Goal: Task Accomplishment & Management: Complete application form

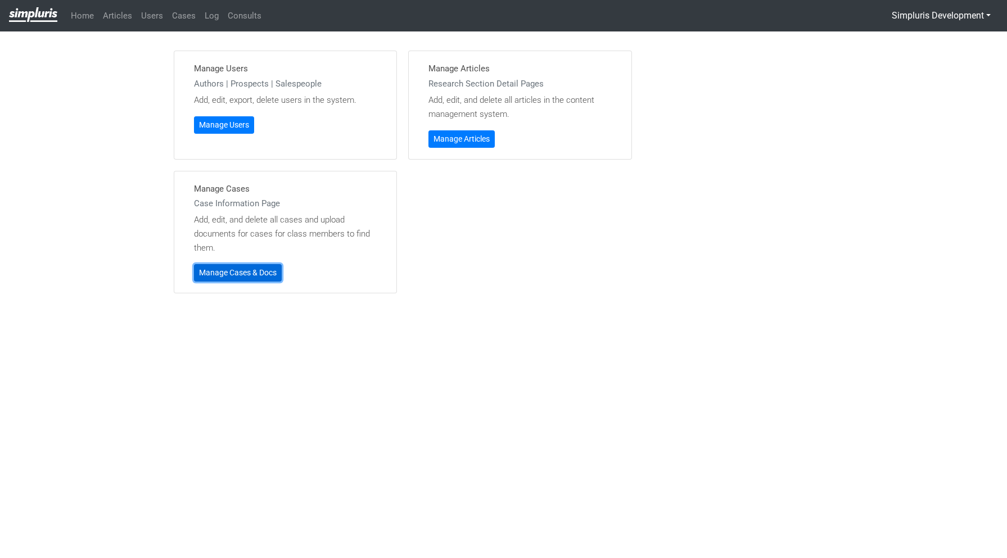
click at [243, 266] on link "Manage Cases & Docs" at bounding box center [238, 272] width 88 height 17
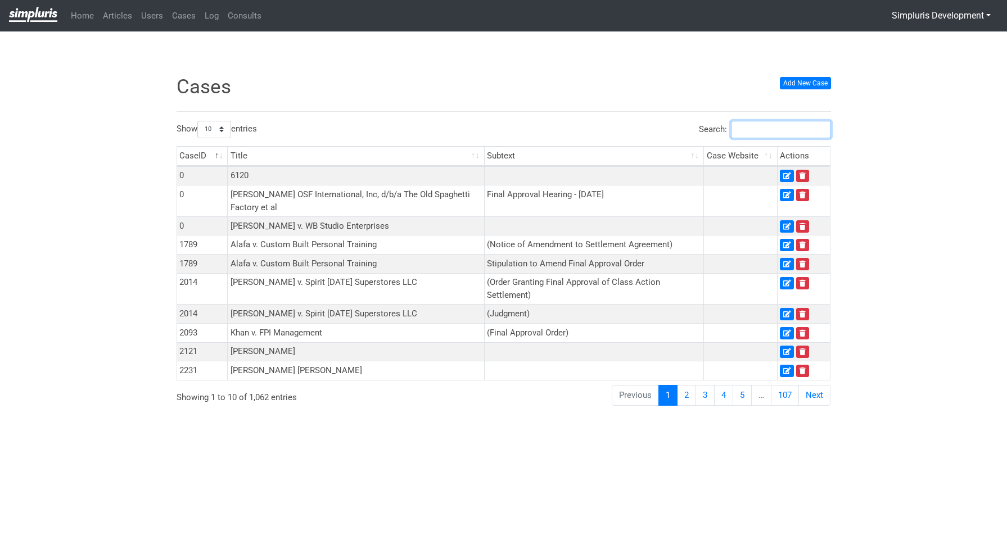
click at [759, 128] on input "Search:" at bounding box center [781, 129] width 100 height 17
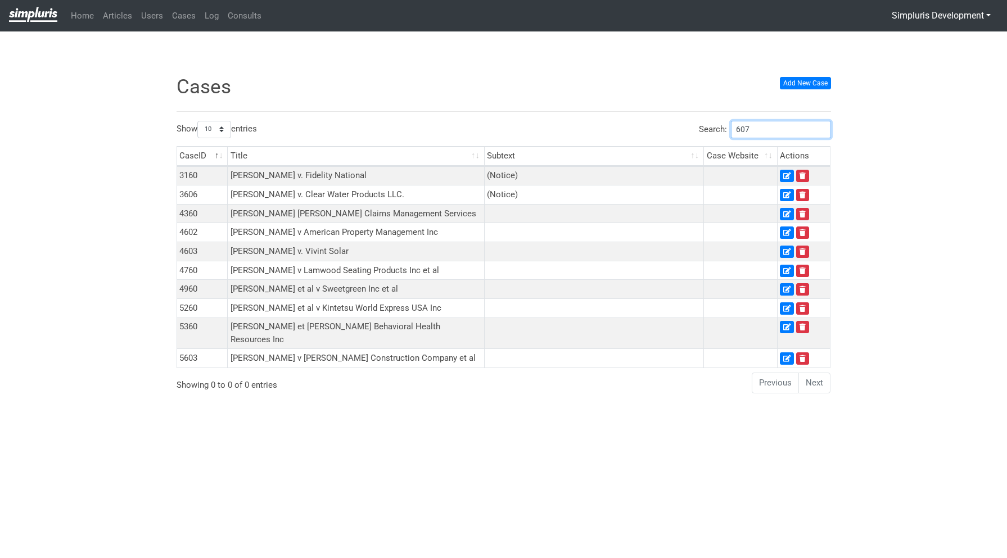
type input "6076"
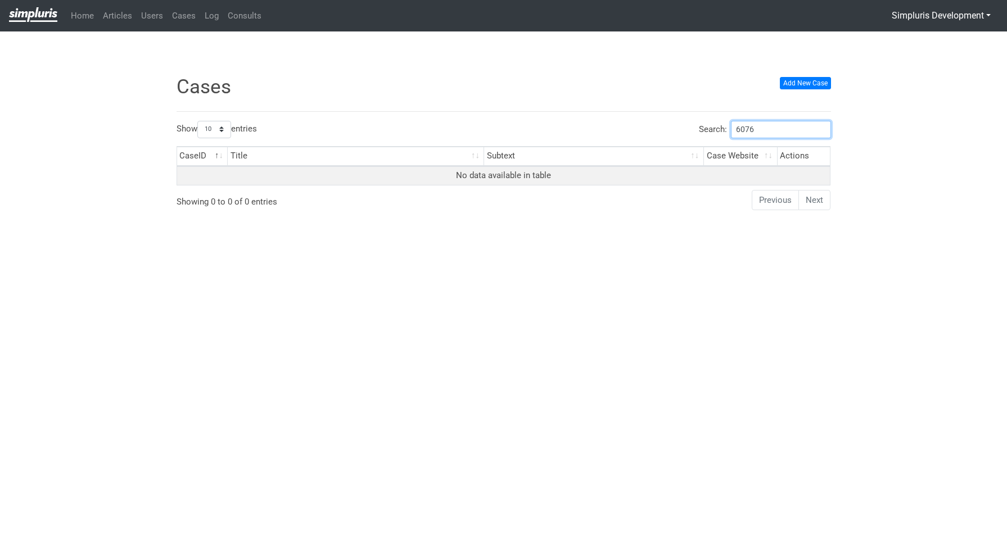
drag, startPoint x: 769, startPoint y: 127, endPoint x: 716, endPoint y: 129, distance: 53.4
click at [717, 129] on label "Search: 6076" at bounding box center [765, 129] width 132 height 17
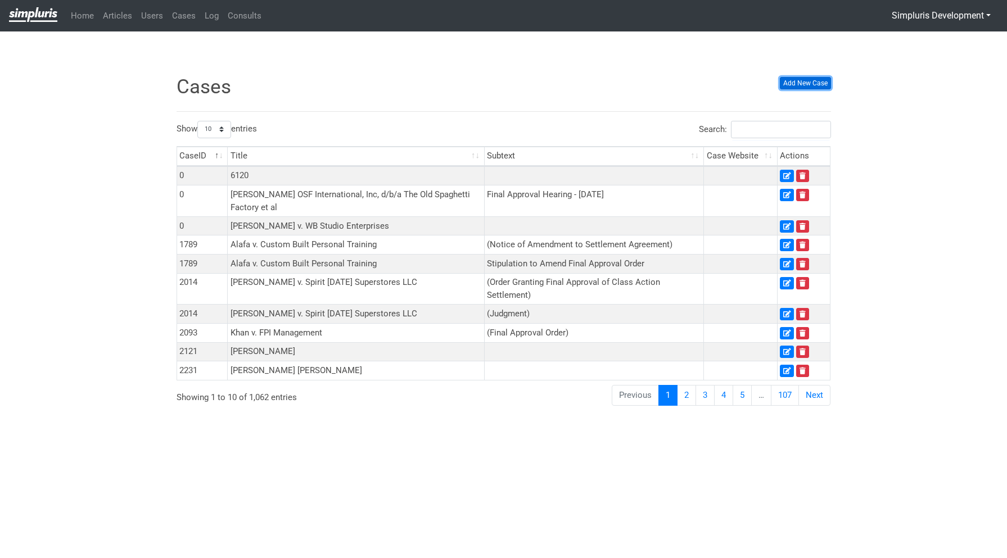
click at [799, 81] on link "Add New Case" at bounding box center [804, 83] width 51 height 12
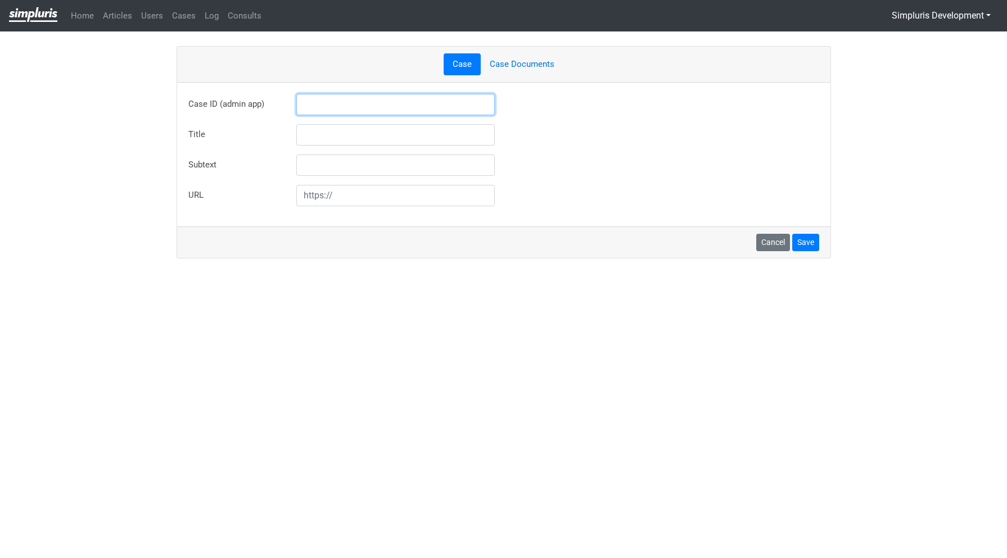
click at [400, 101] on input "text" at bounding box center [395, 104] width 199 height 21
click at [330, 142] on input "text" at bounding box center [395, 134] width 199 height 21
type input "6076"
drag, startPoint x: 298, startPoint y: 140, endPoint x: 290, endPoint y: 127, distance: 15.1
click at [257, 139] on div "Title 6076" at bounding box center [503, 134] width 647 height 21
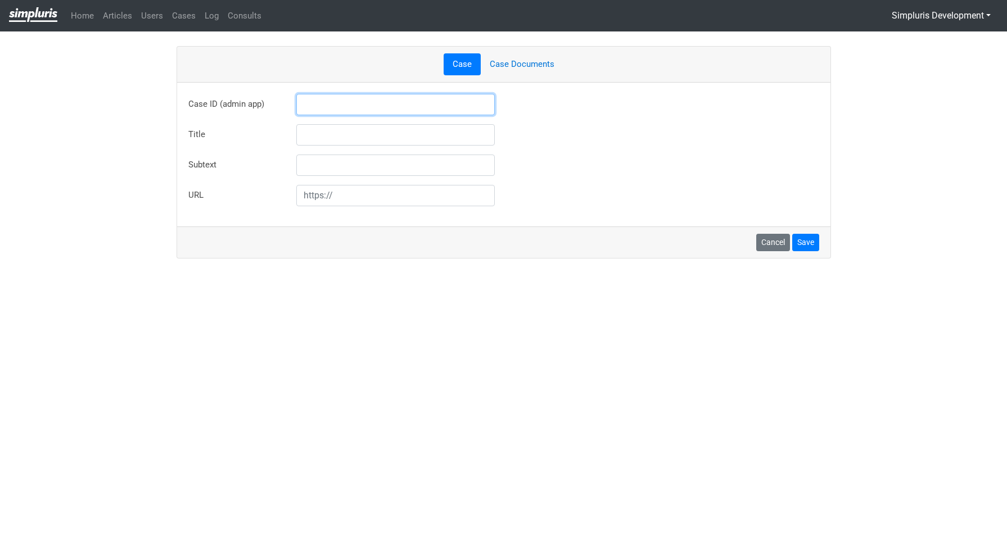
click at [314, 105] on input "text" at bounding box center [395, 104] width 199 height 21
type input "6076"
type input "[PERSON_NAME] v Verio Healthcare Inc"
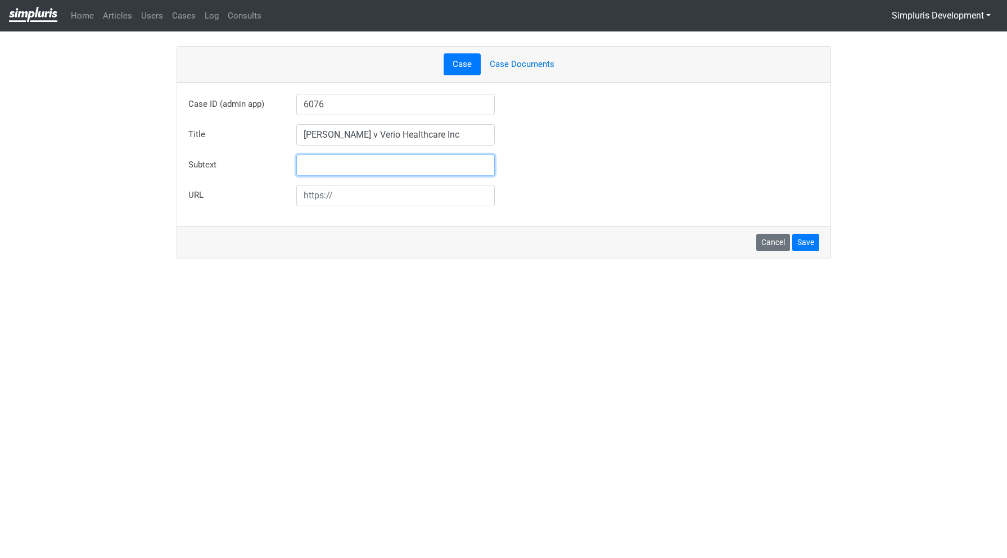
click at [515, 138] on div "Title Gregory v Verio Healthcare Inc" at bounding box center [503, 134] width 647 height 21
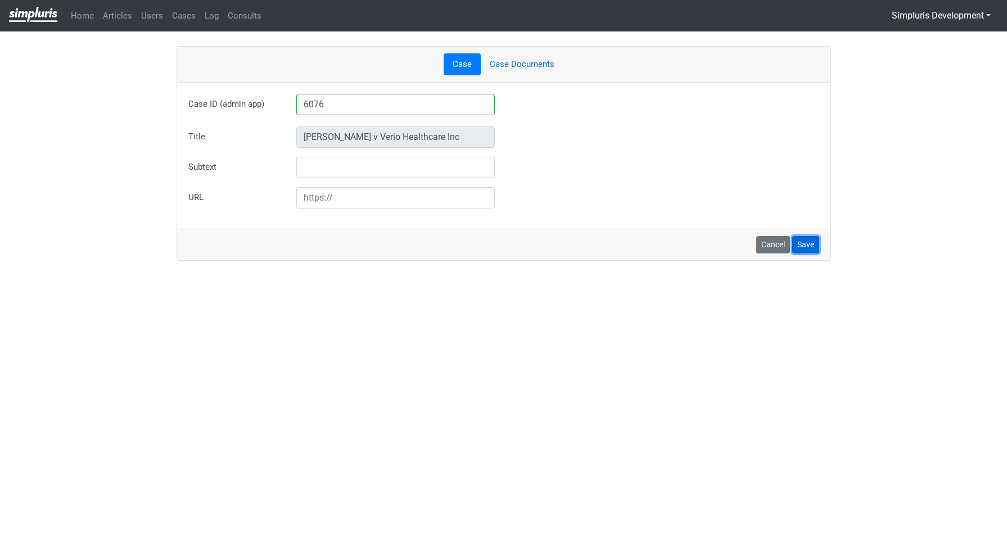
click at [810, 244] on button "Save" at bounding box center [805, 244] width 27 height 17
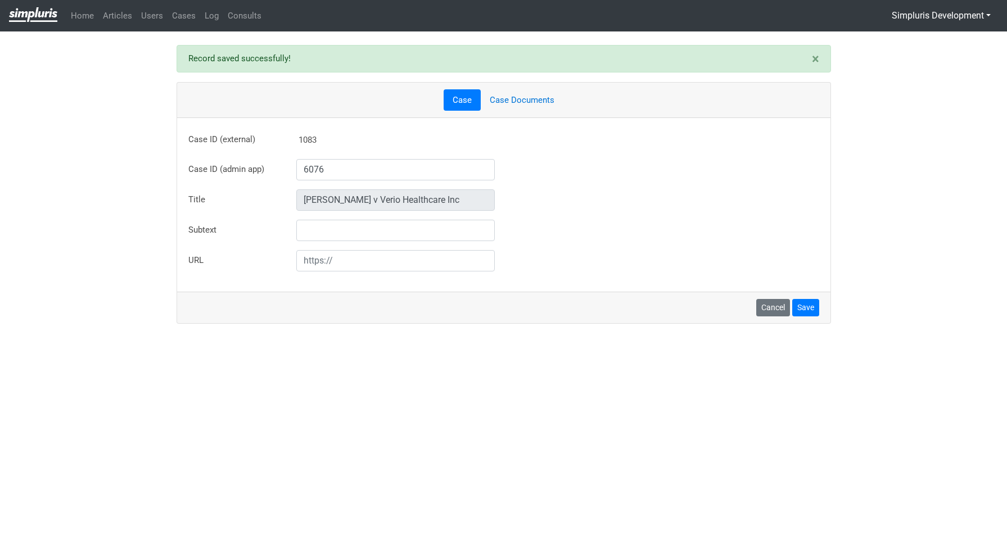
click at [535, 103] on link "Case Documents" at bounding box center [522, 100] width 83 height 22
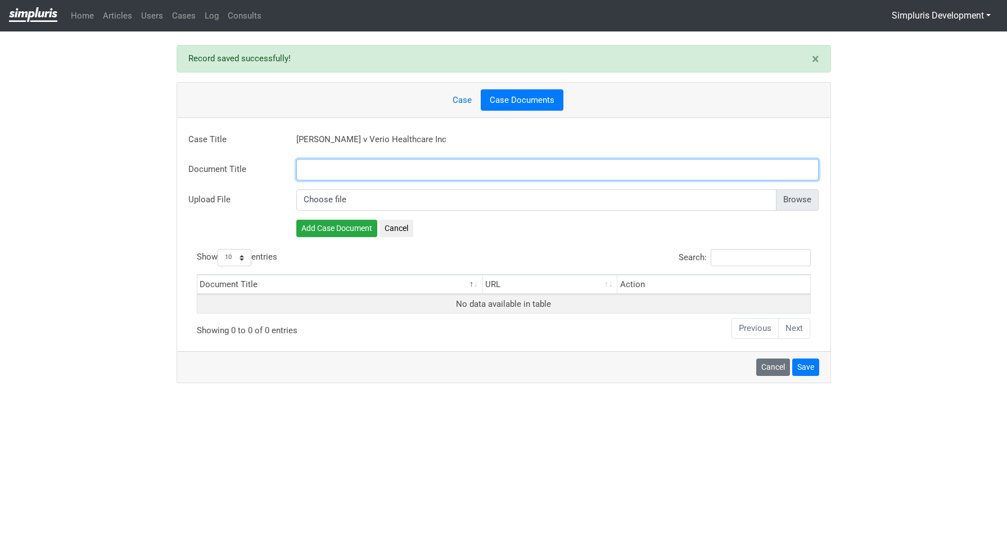
click at [389, 167] on input "text" at bounding box center [557, 169] width 523 height 21
paste input "Final Judgement"
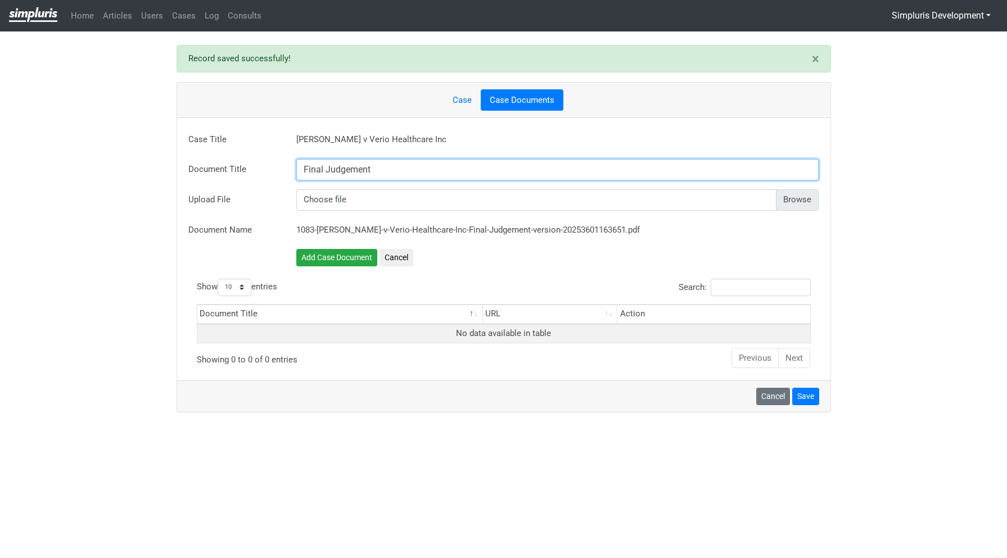
type input "Final Judgement"
click at [796, 194] on input "file" at bounding box center [557, 202] width 523 height 21
type input "C:\fakepath\2025_09_25_Conformed Judgment.pdf"
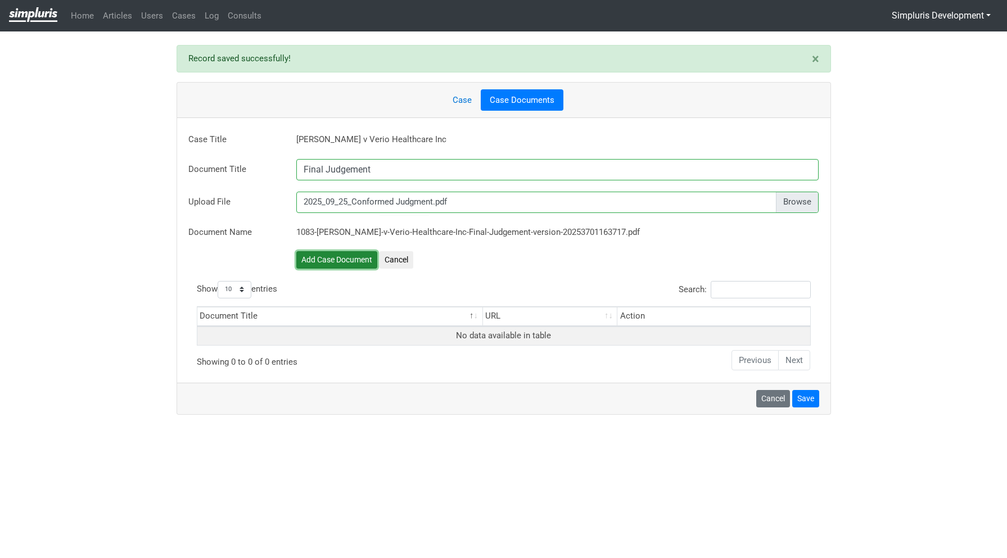
click at [341, 255] on button "Add Case Document" at bounding box center [336, 259] width 81 height 17
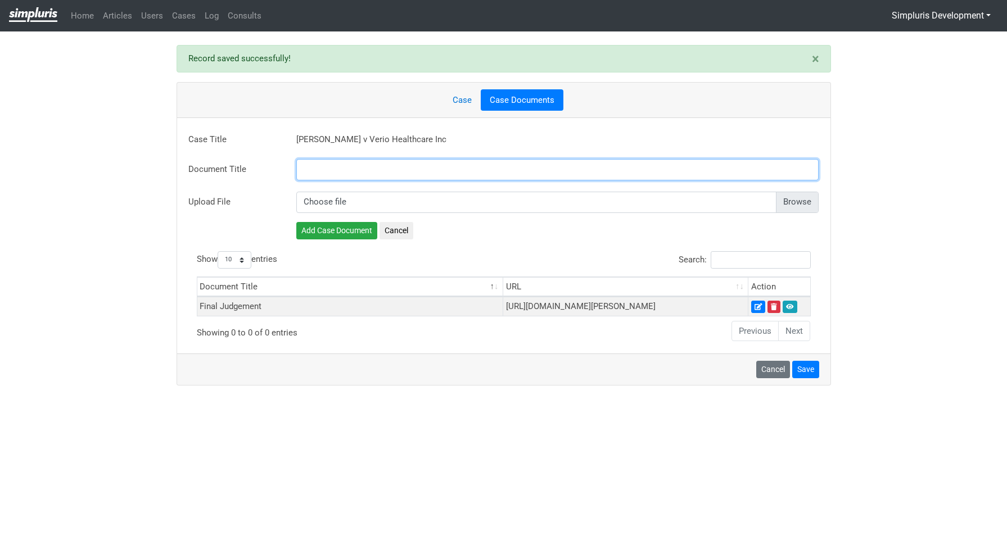
click at [395, 170] on input "text" at bounding box center [557, 169] width 523 height 21
paste input "Final Approval Order"
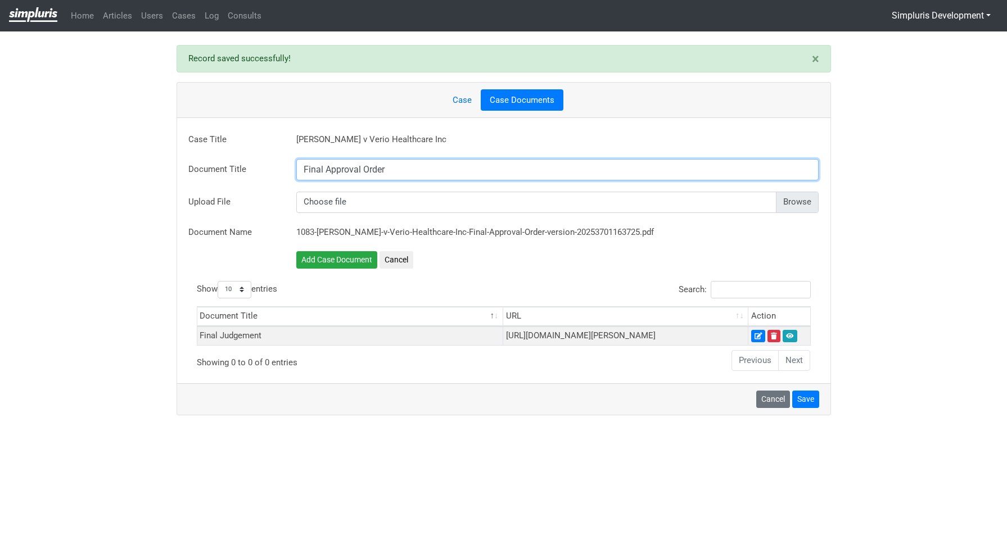
type input "Final Approval Order"
click at [805, 203] on input "file" at bounding box center [557, 202] width 523 height 21
type input "C:\fakepath\2025_09_25_Conformed Order.pdf"
click at [347, 263] on button "Add Case Document" at bounding box center [336, 259] width 81 height 17
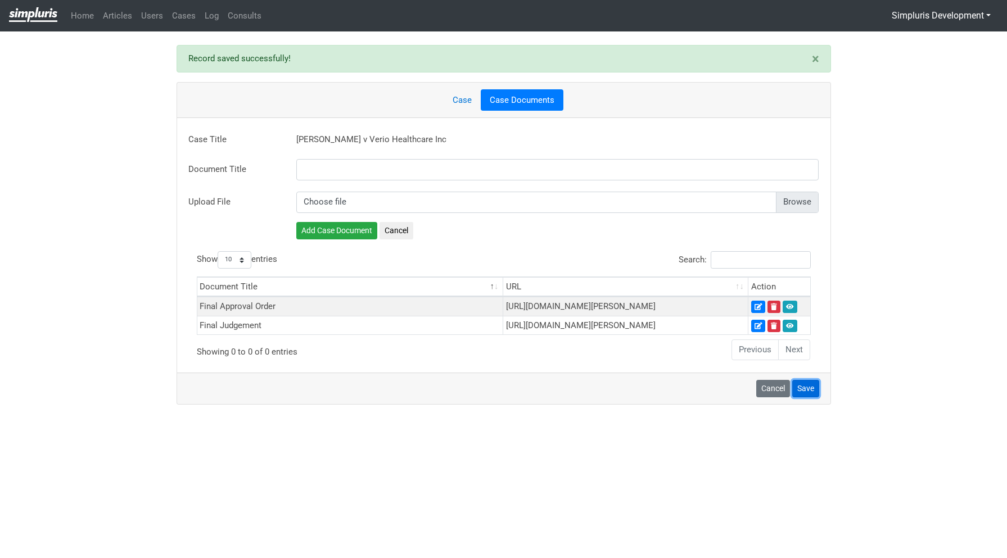
click at [813, 397] on button "Save" at bounding box center [805, 388] width 27 height 17
